Goal: Task Accomplishment & Management: Complete application form

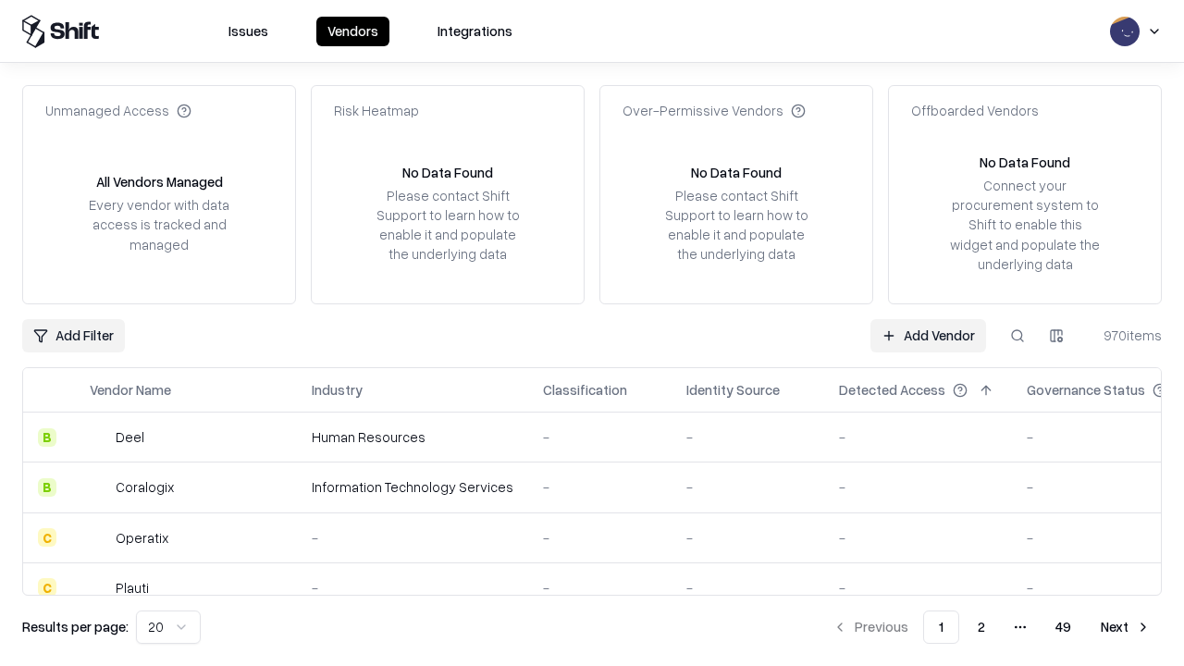
click at [927, 335] on link "Add Vendor" at bounding box center [928, 335] width 116 height 33
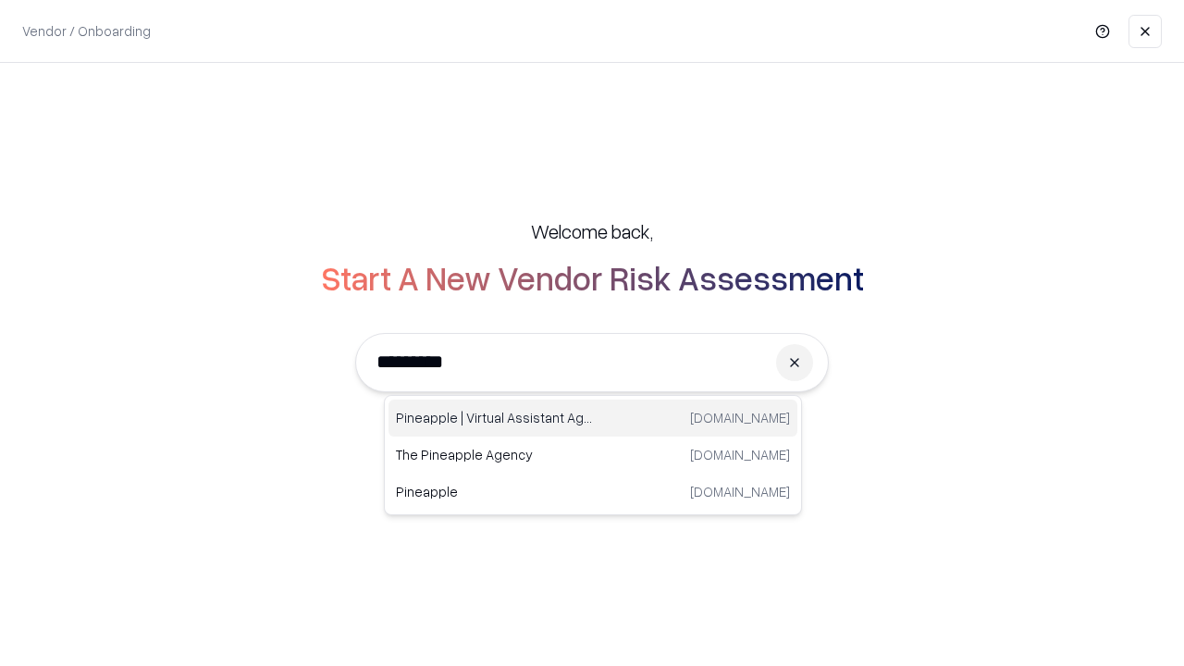
click at [593, 418] on div "Pineapple | Virtual Assistant Agency trypineapple.com" at bounding box center [592, 417] width 409 height 37
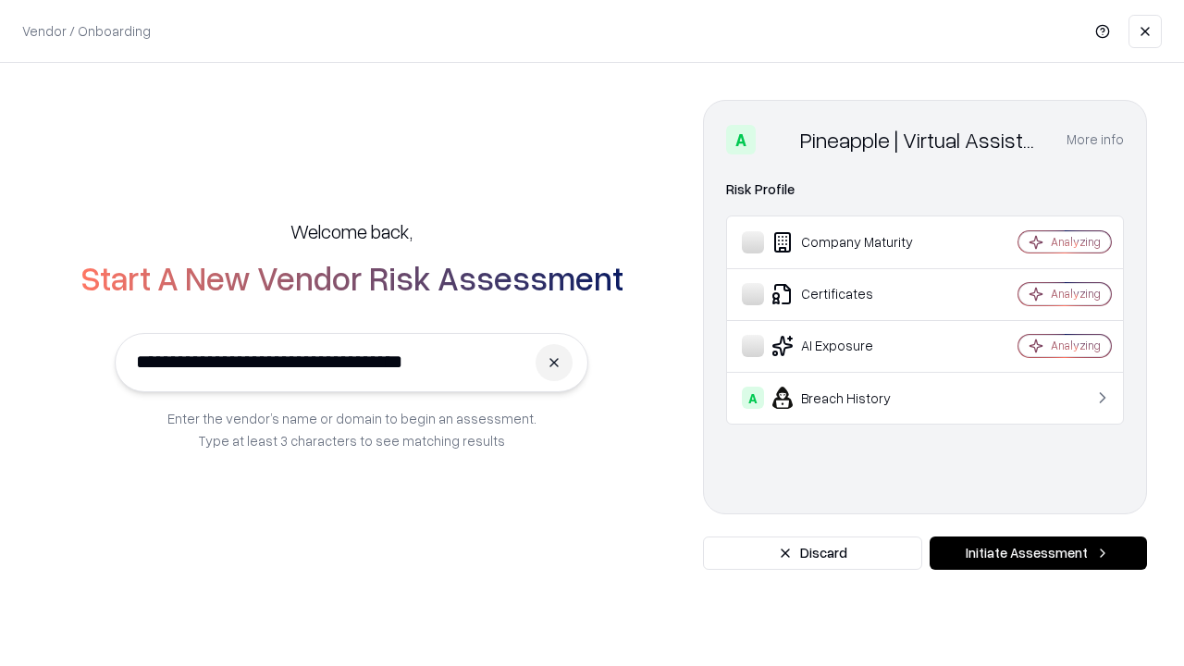
type input "**********"
click at [1037, 553] on button "Initiate Assessment" at bounding box center [1037, 552] width 217 height 33
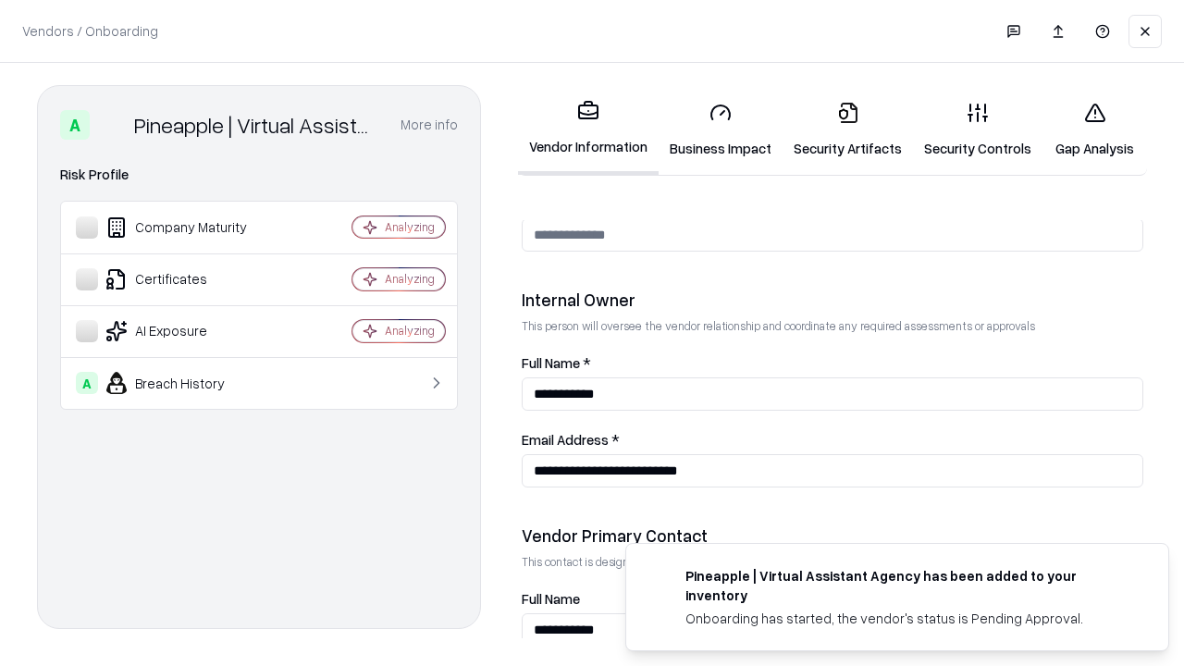
scroll to position [958, 0]
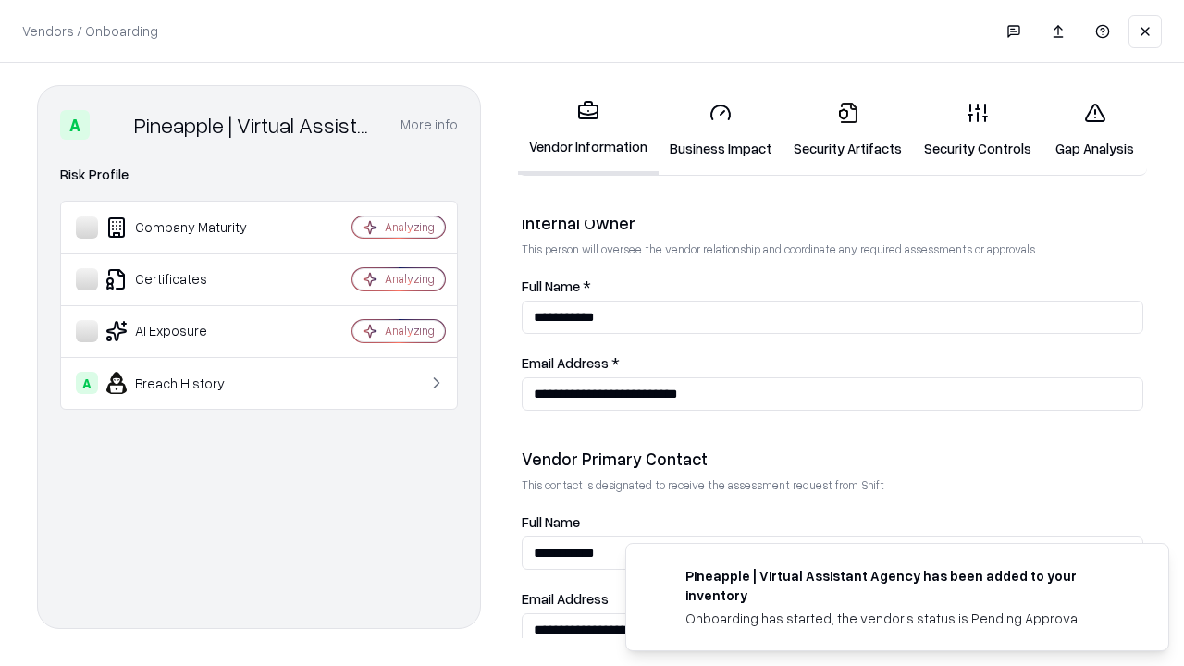
click at [720, 129] on link "Business Impact" at bounding box center [720, 130] width 124 height 86
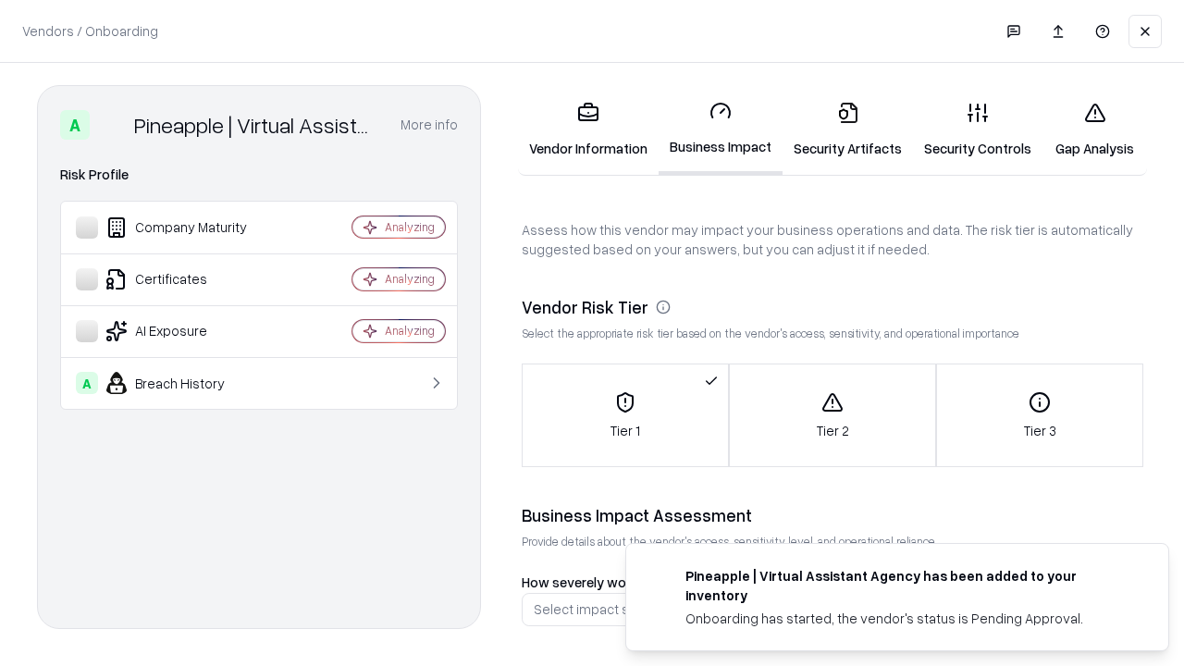
click at [847, 129] on link "Security Artifacts" at bounding box center [847, 130] width 130 height 86
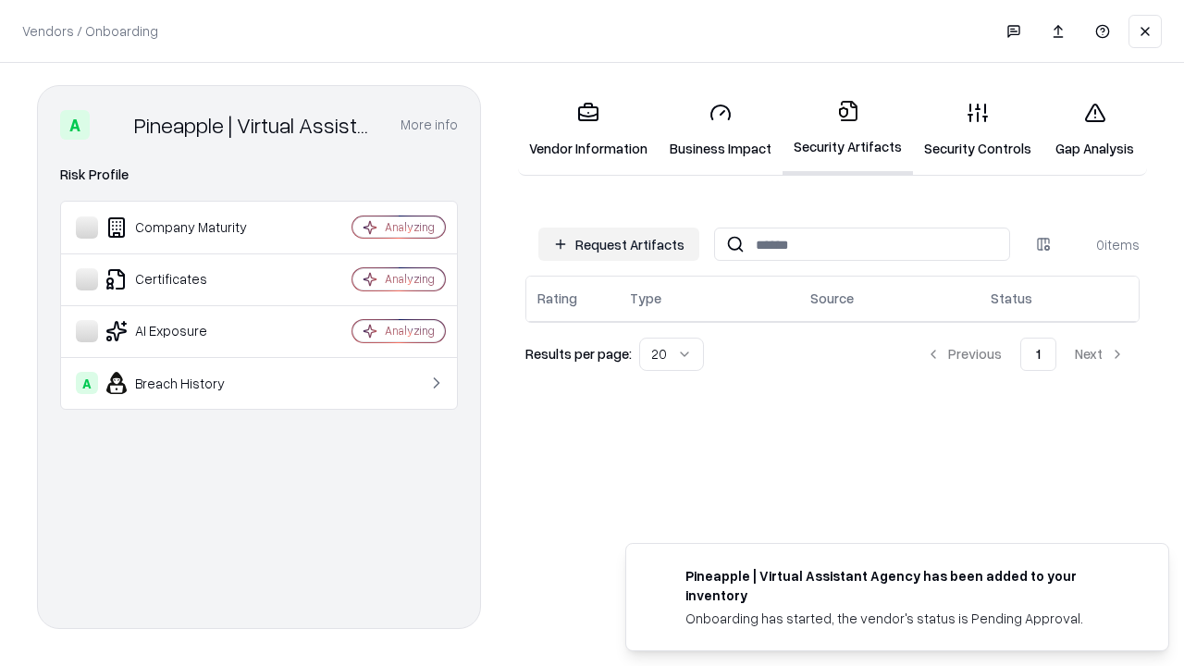
click at [619, 244] on button "Request Artifacts" at bounding box center [618, 243] width 161 height 33
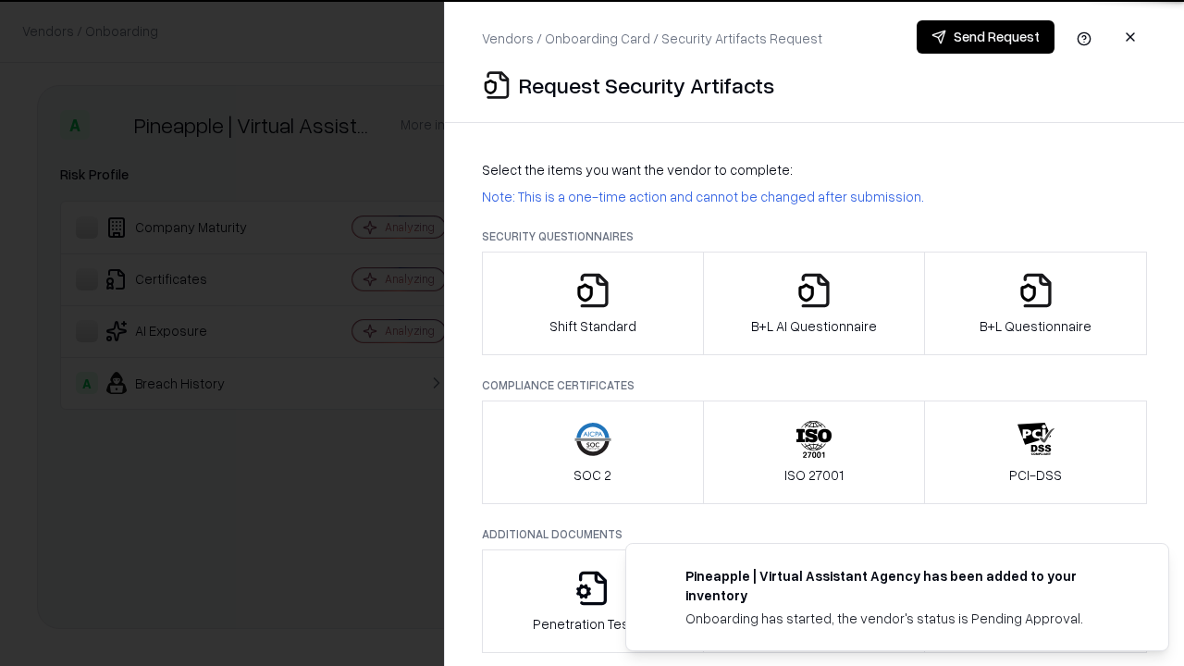
click at [592, 303] on icon "button" at bounding box center [592, 290] width 37 height 37
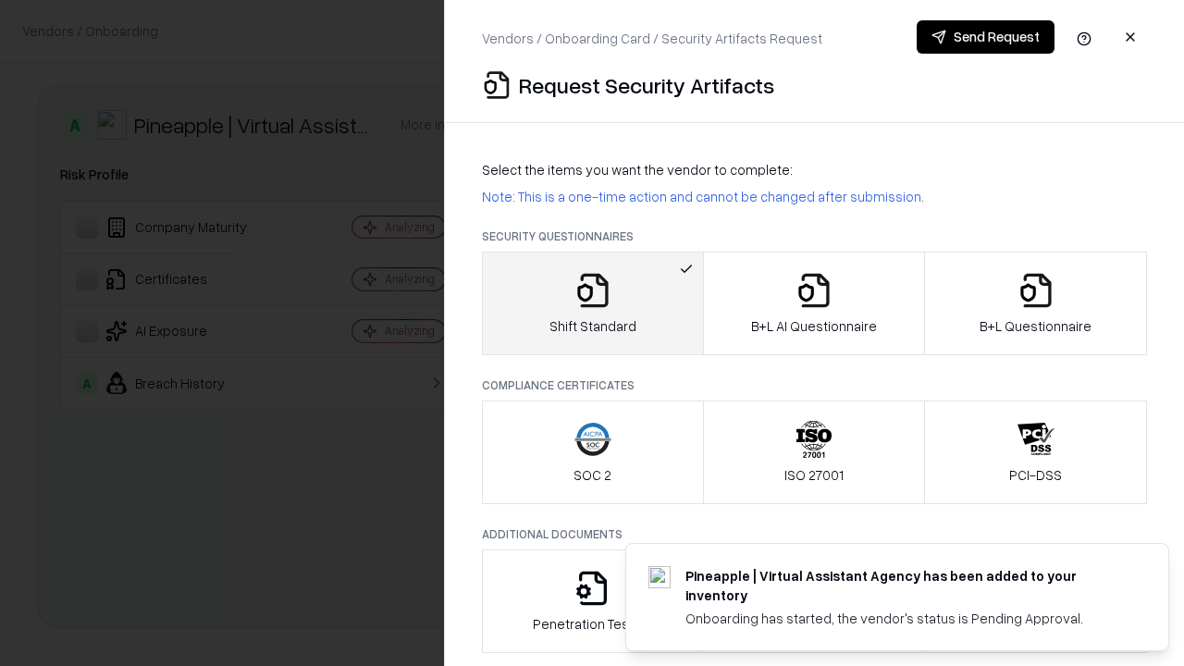
click at [985, 37] on button "Send Request" at bounding box center [985, 36] width 138 height 33
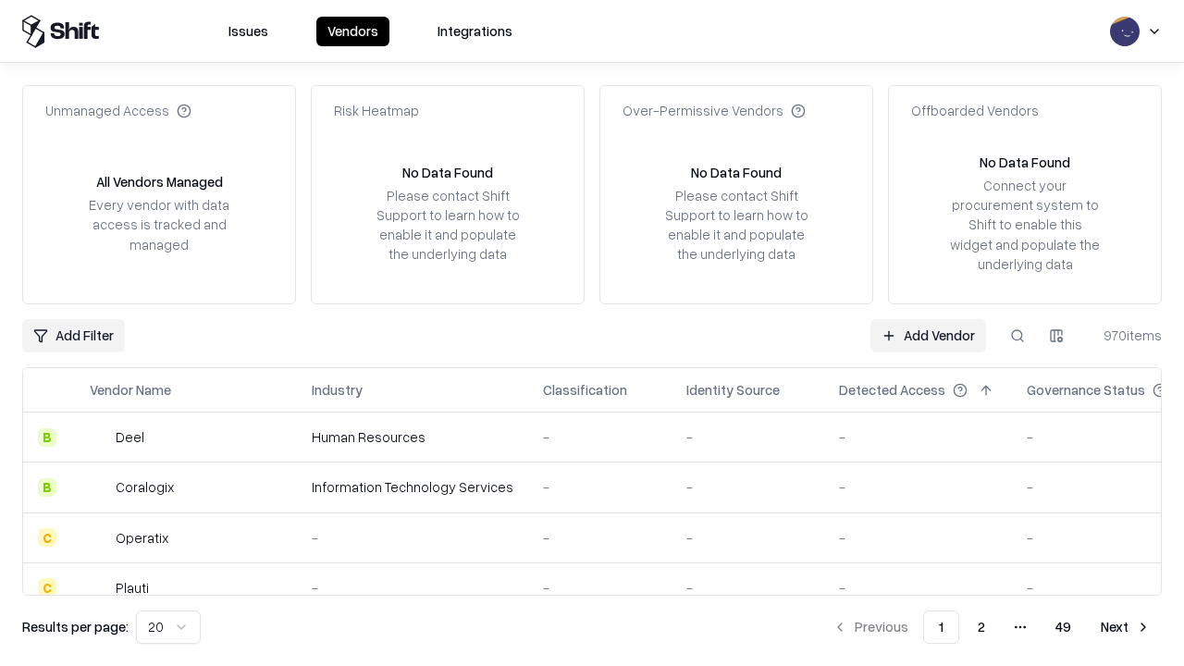
click at [1017, 335] on button at bounding box center [1016, 335] width 33 height 33
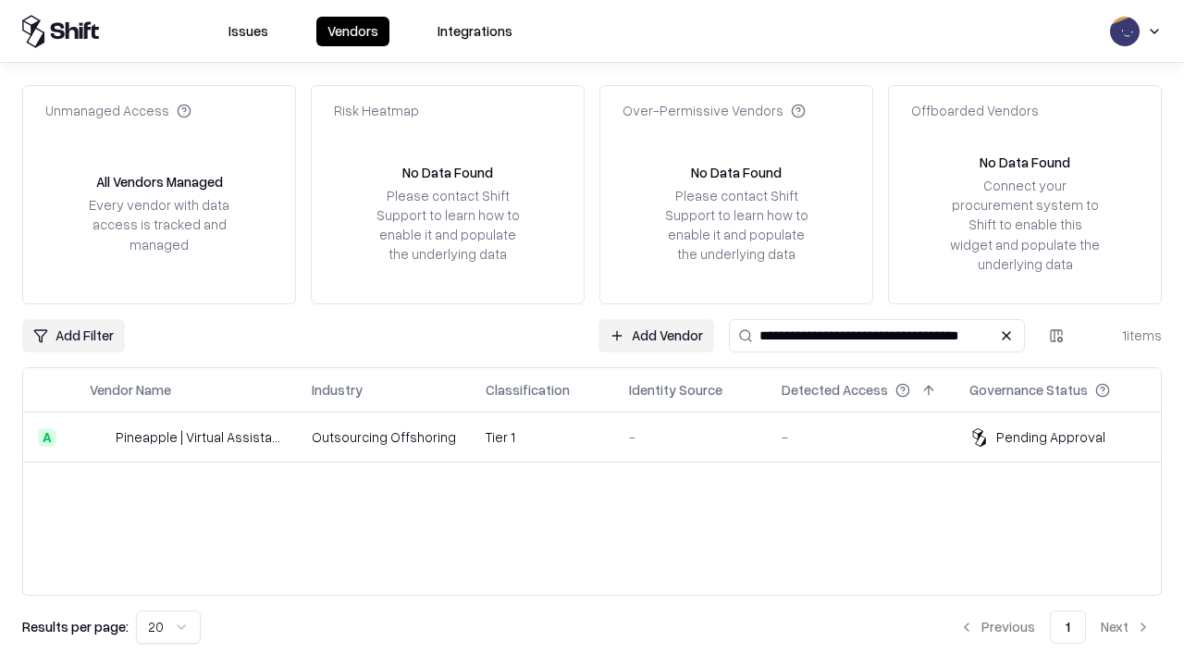
type input "**********"
click at [603, 436] on td "Tier 1" at bounding box center [542, 437] width 143 height 50
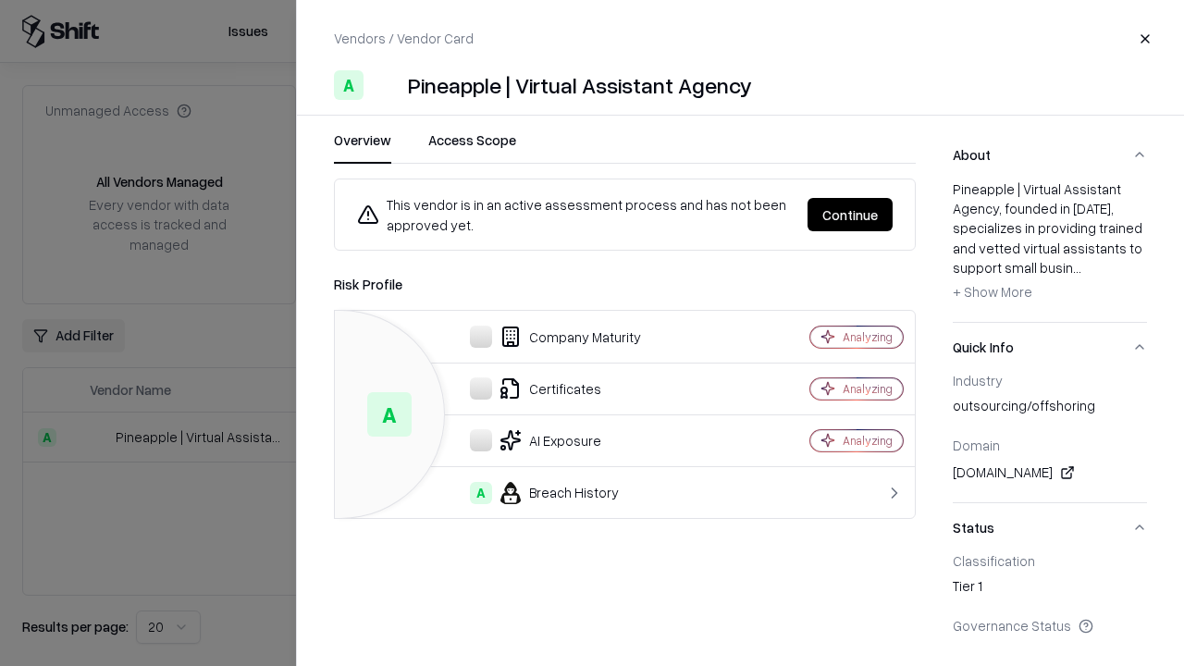
click at [850, 215] on button "Continue" at bounding box center [849, 214] width 85 height 33
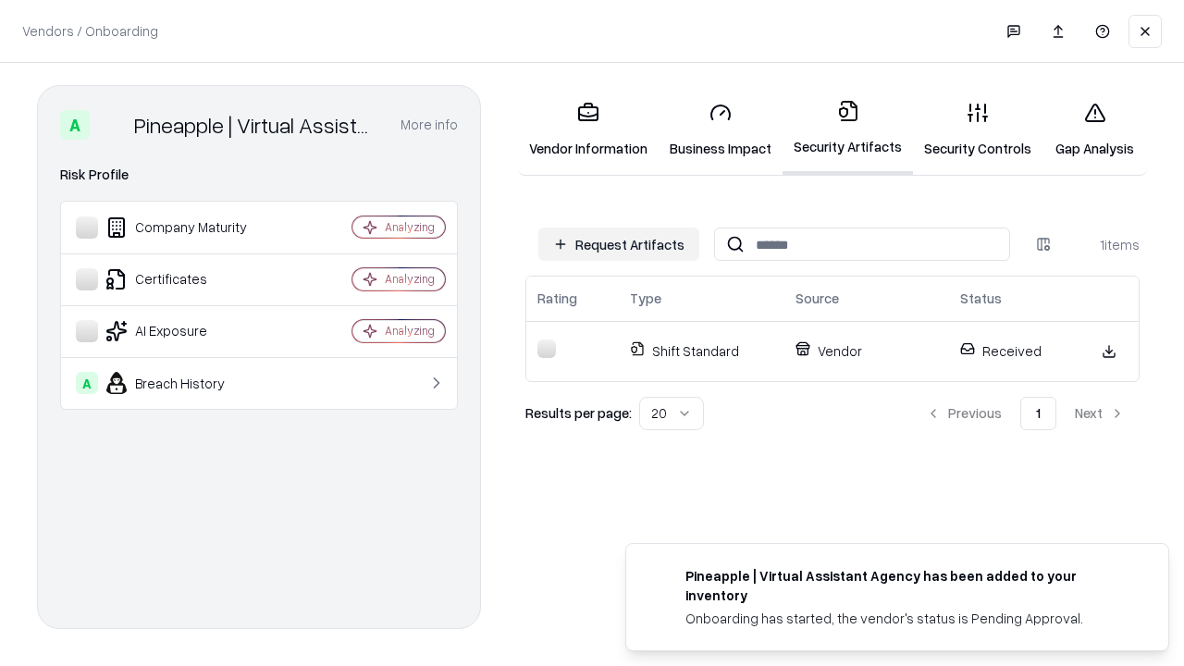
click at [1094, 129] on link "Gap Analysis" at bounding box center [1094, 130] width 104 height 86
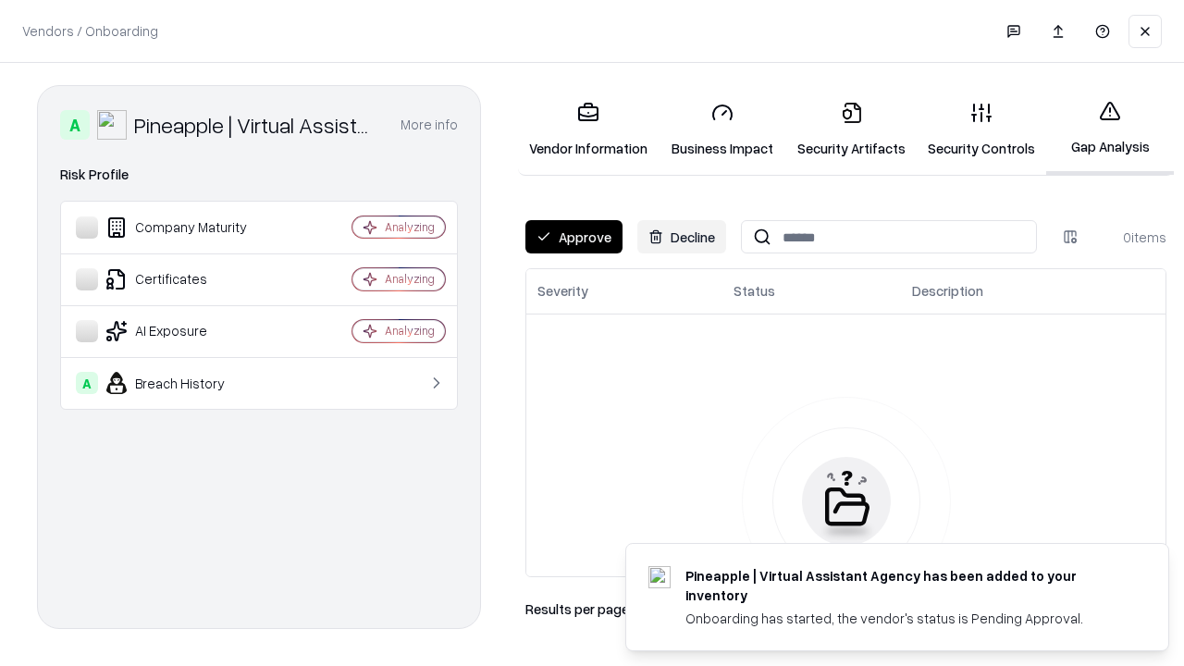
click at [573, 237] on button "Approve" at bounding box center [573, 236] width 97 height 33
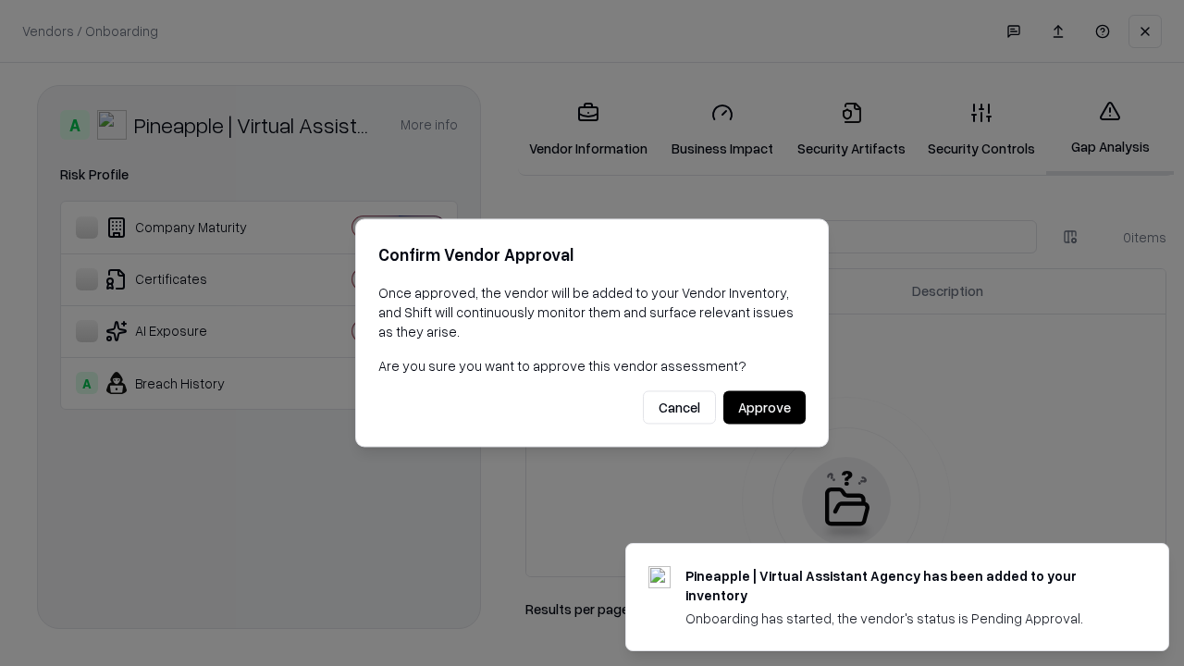
click at [764, 407] on button "Approve" at bounding box center [764, 407] width 82 height 33
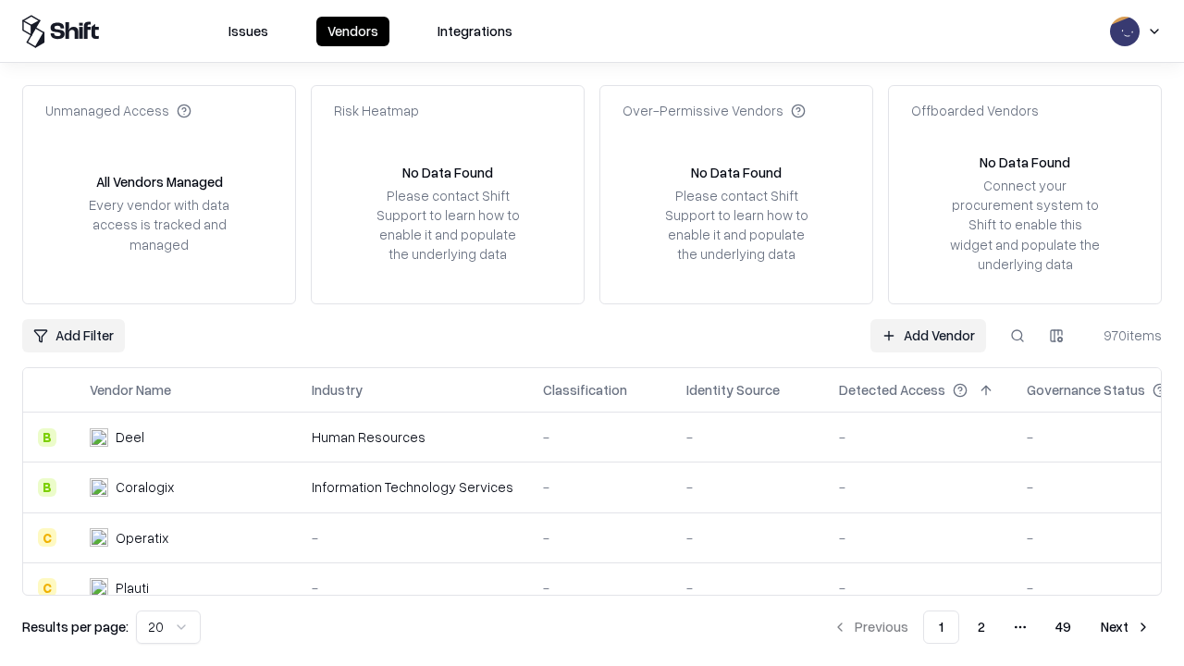
type input "**********"
click at [927, 335] on link "Add Vendor" at bounding box center [928, 335] width 116 height 33
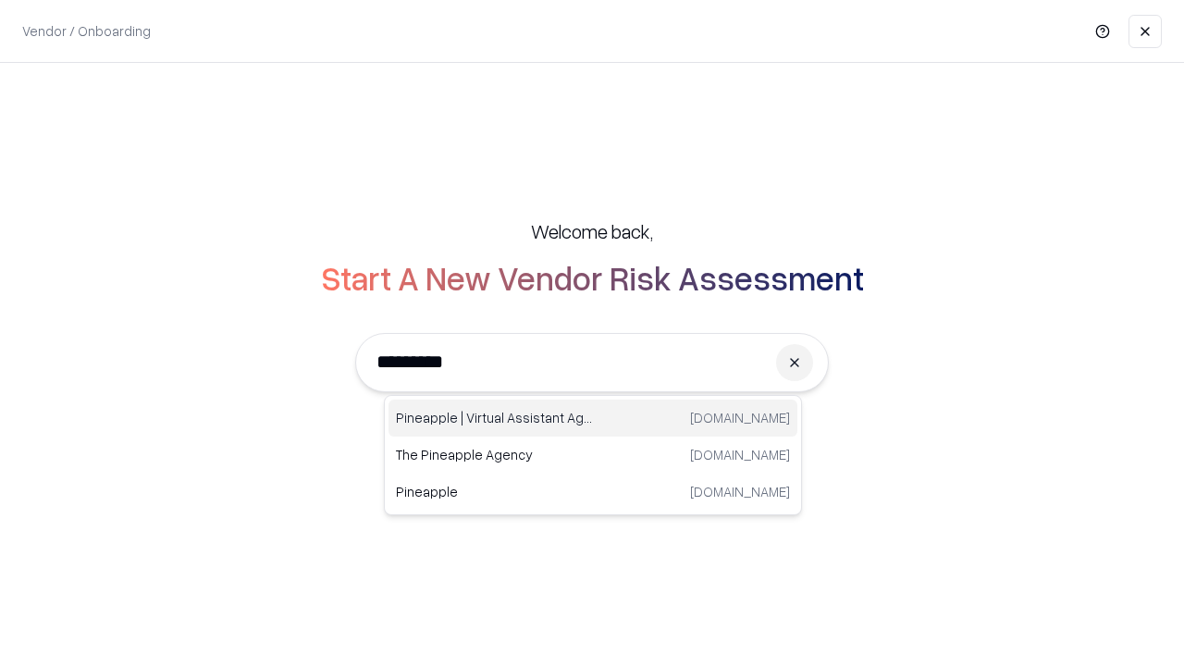
click at [593, 418] on div "Pineapple | Virtual Assistant Agency [DOMAIN_NAME]" at bounding box center [592, 417] width 409 height 37
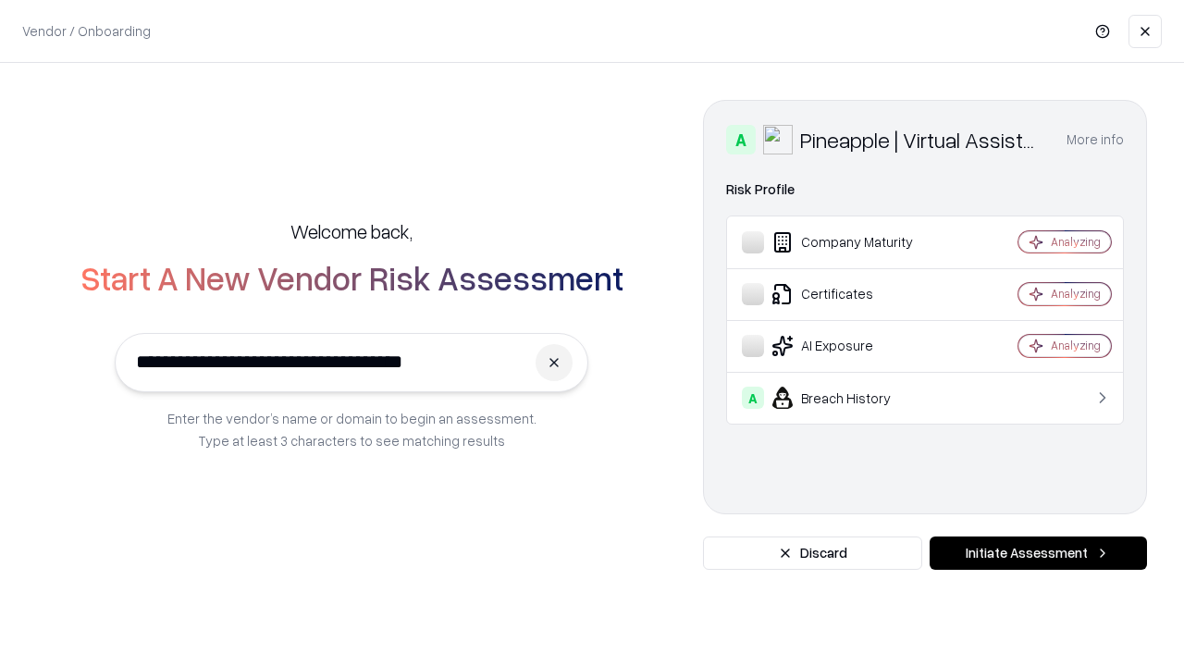
type input "**********"
click at [1037, 553] on button "Initiate Assessment" at bounding box center [1037, 552] width 217 height 33
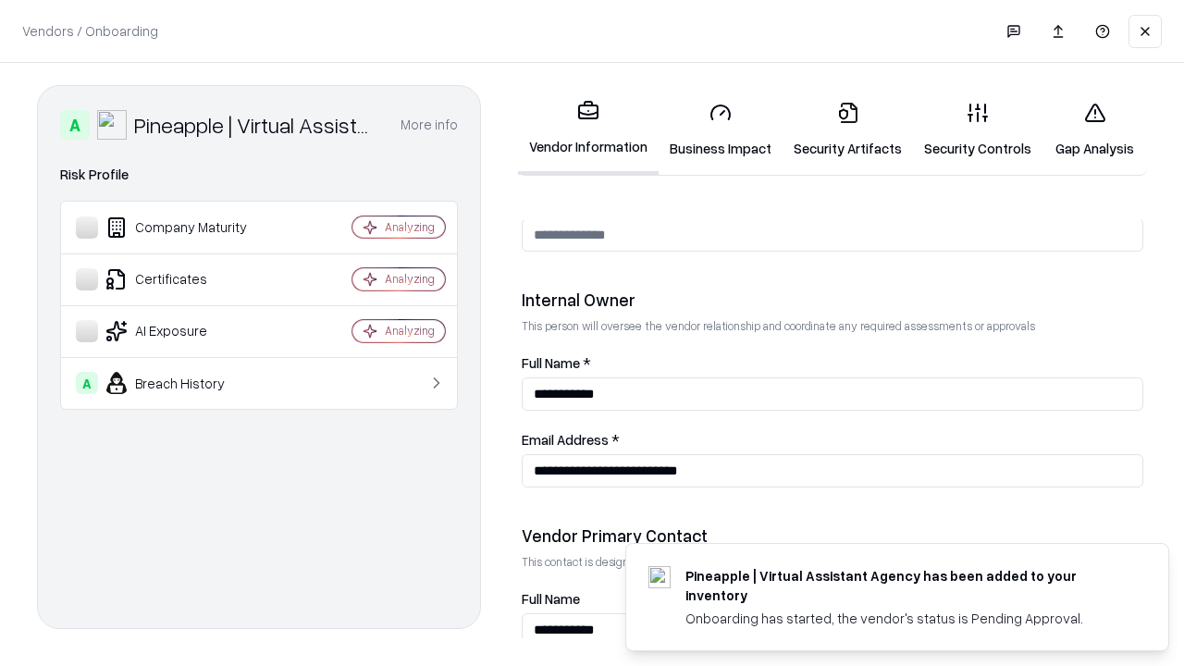
scroll to position [958, 0]
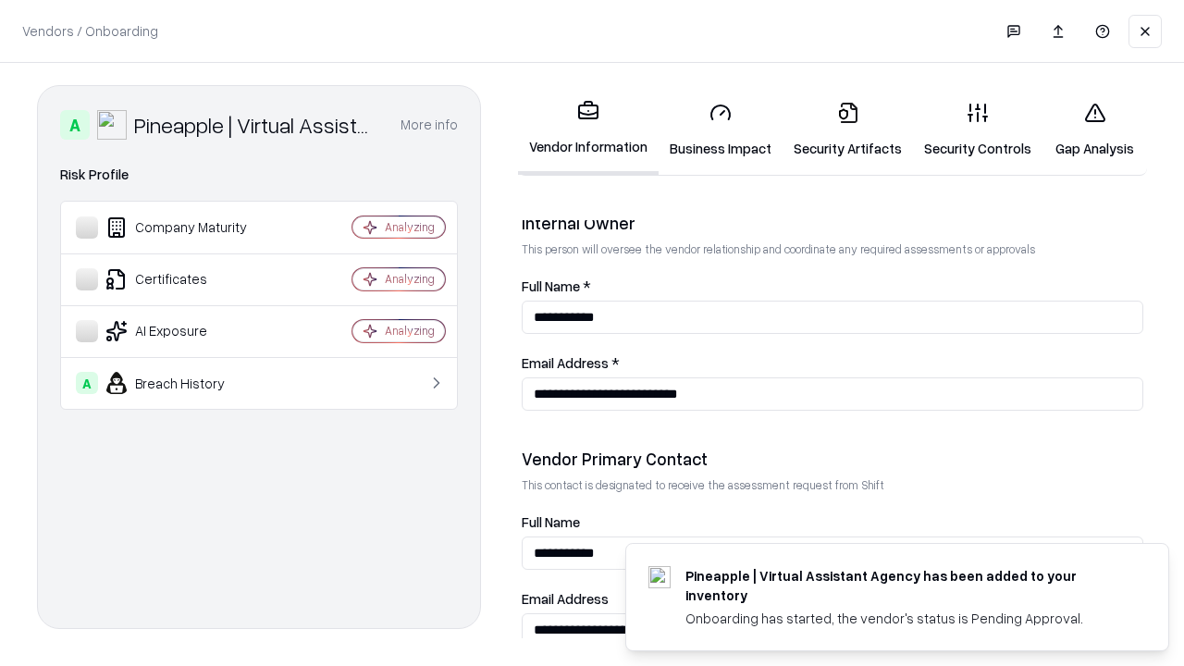
click at [1094, 129] on link "Gap Analysis" at bounding box center [1094, 130] width 104 height 86
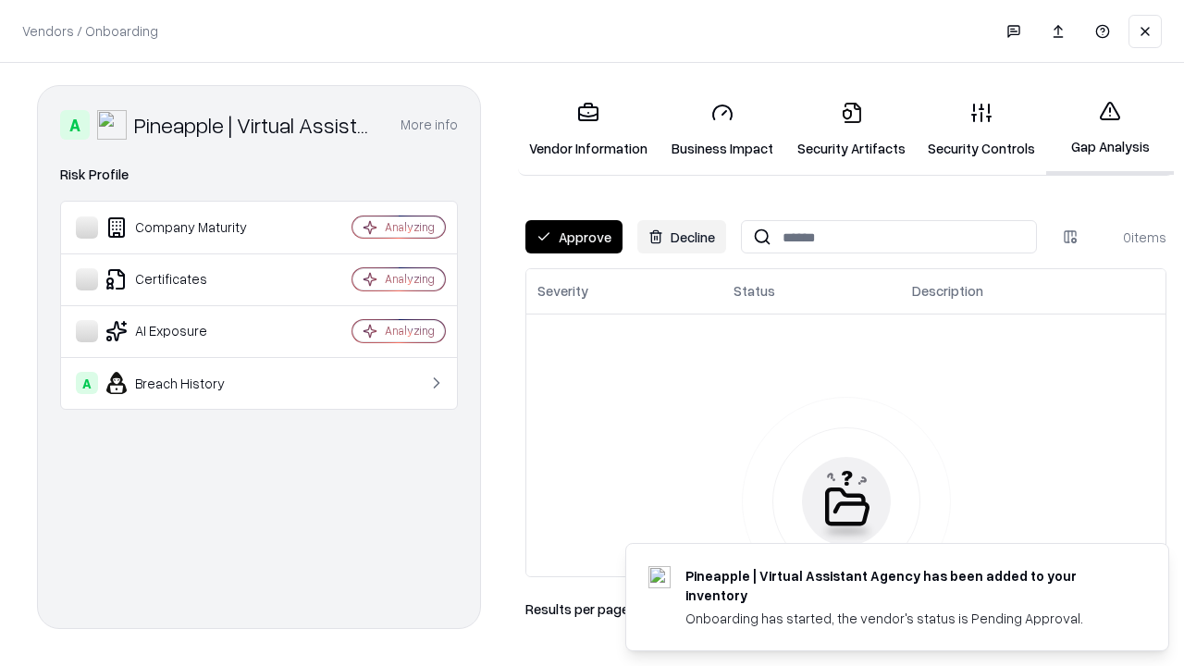
click at [573, 237] on button "Approve" at bounding box center [573, 236] width 97 height 33
